Goal: Information Seeking & Learning: Learn about a topic

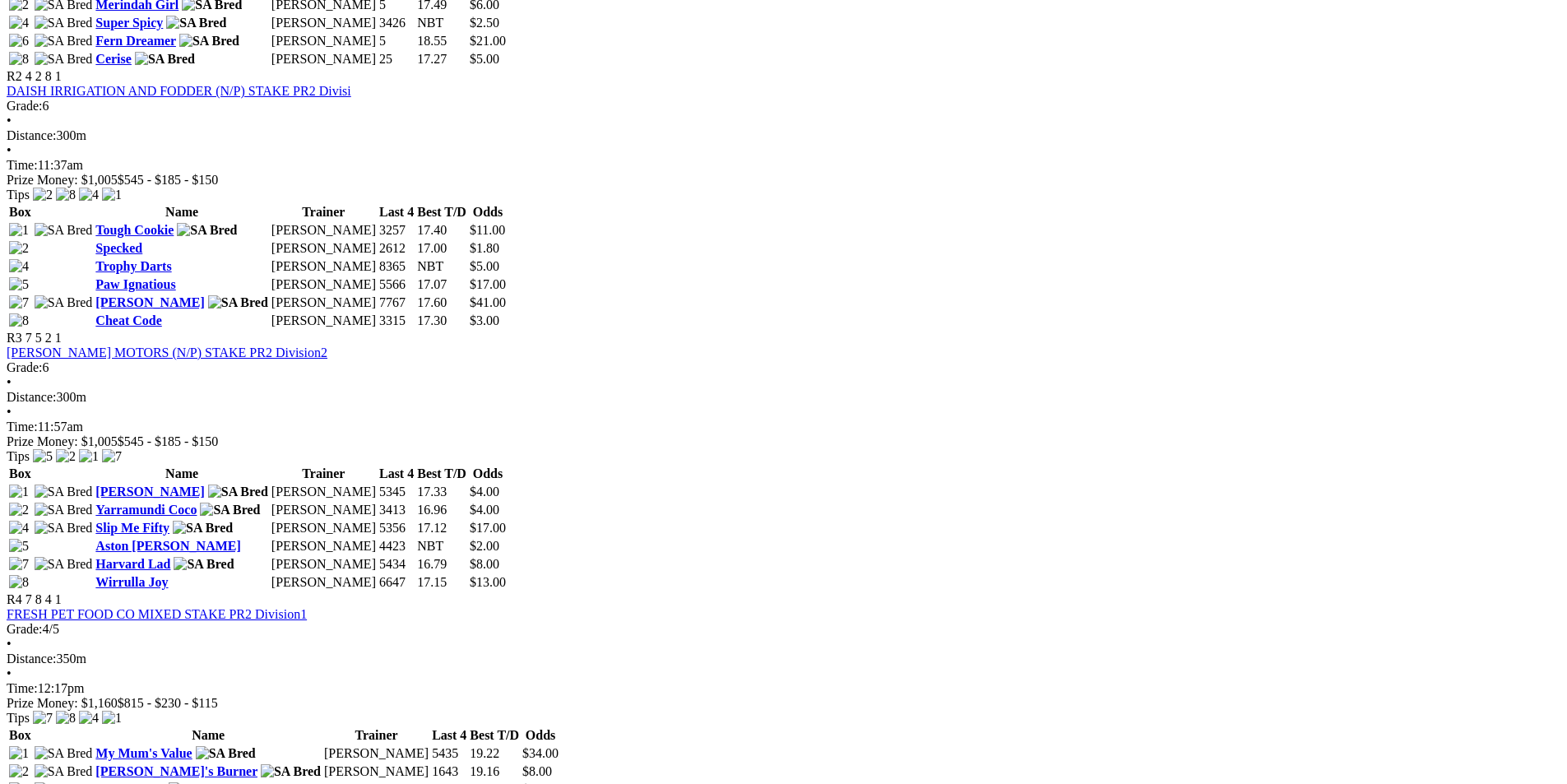
scroll to position [1027, 0]
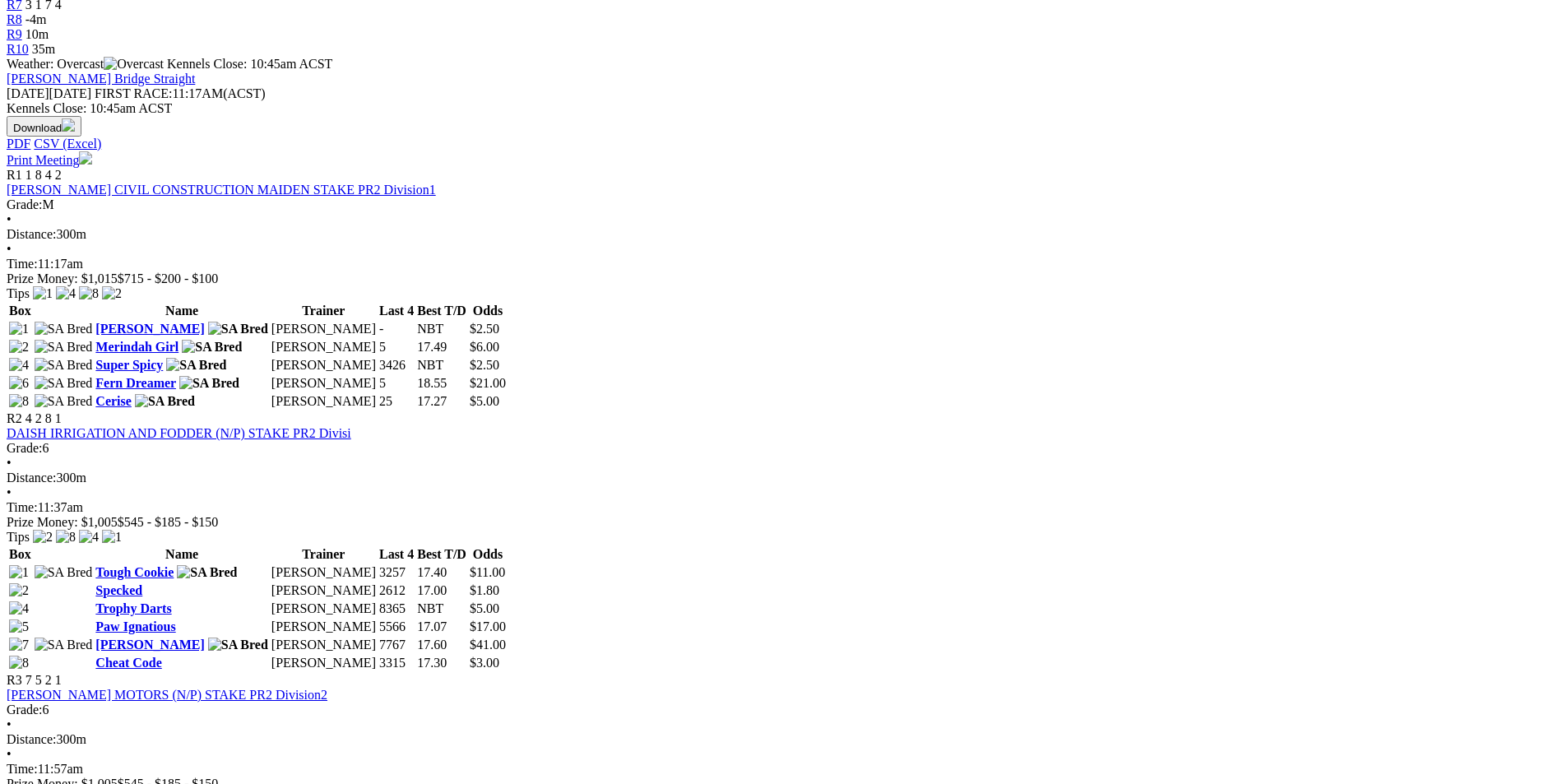
scroll to position [679, 0]
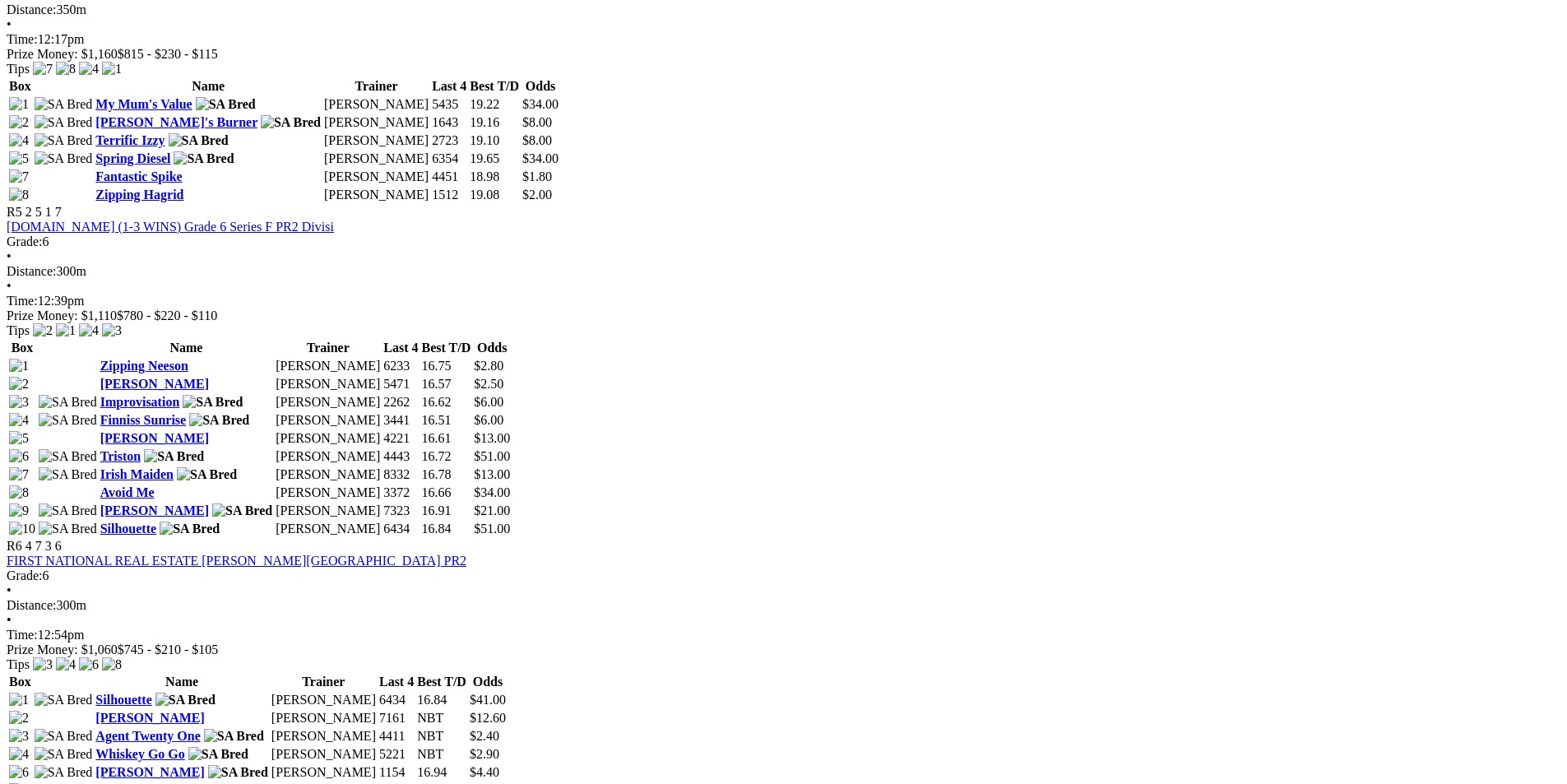
scroll to position [1665, 0]
